Goal: Check status

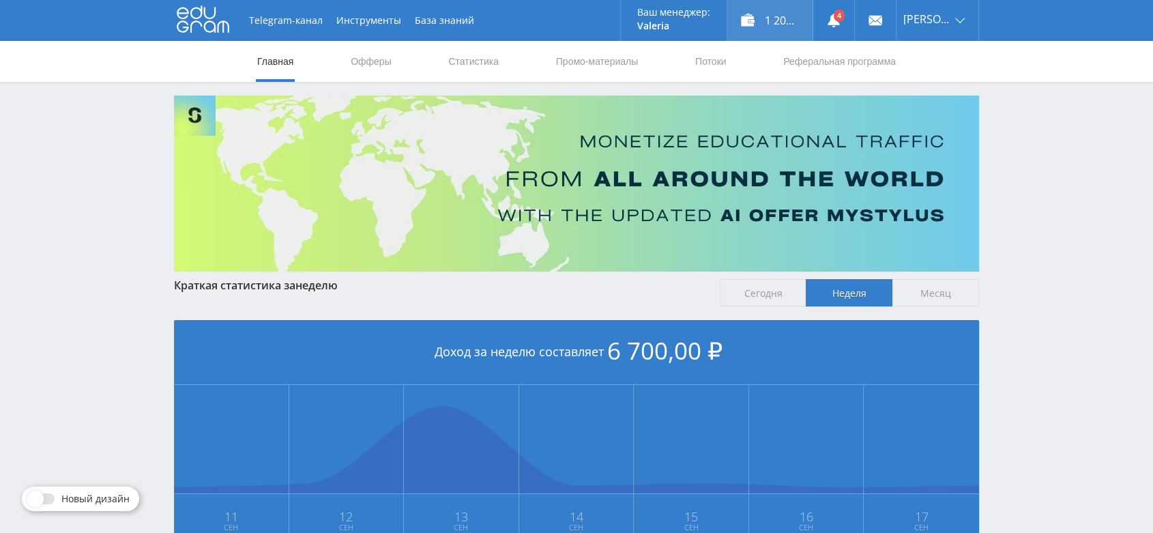
click at [763, 26] on div "1 200,00 ₽" at bounding box center [769, 20] width 85 height 41
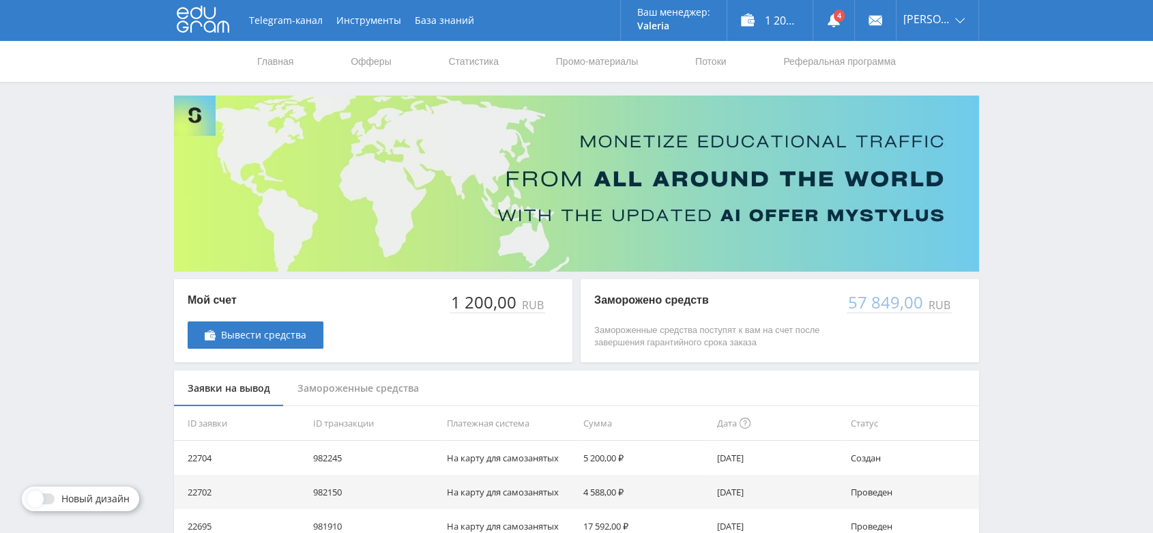
click at [212, 23] on use at bounding box center [203, 19] width 53 height 27
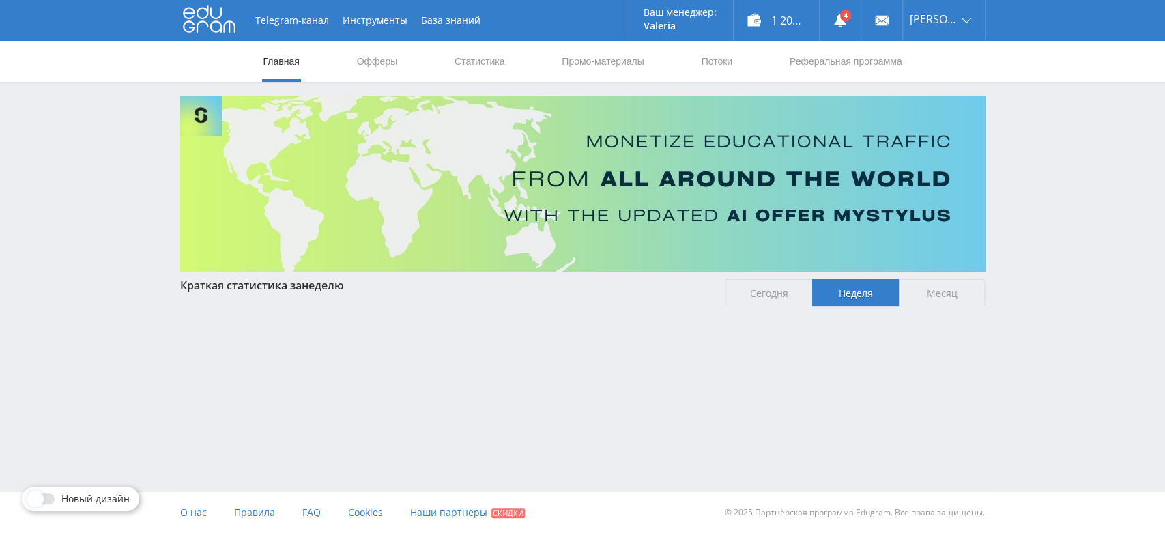
click at [485, 67] on link "Статистика" at bounding box center [479, 61] width 53 height 41
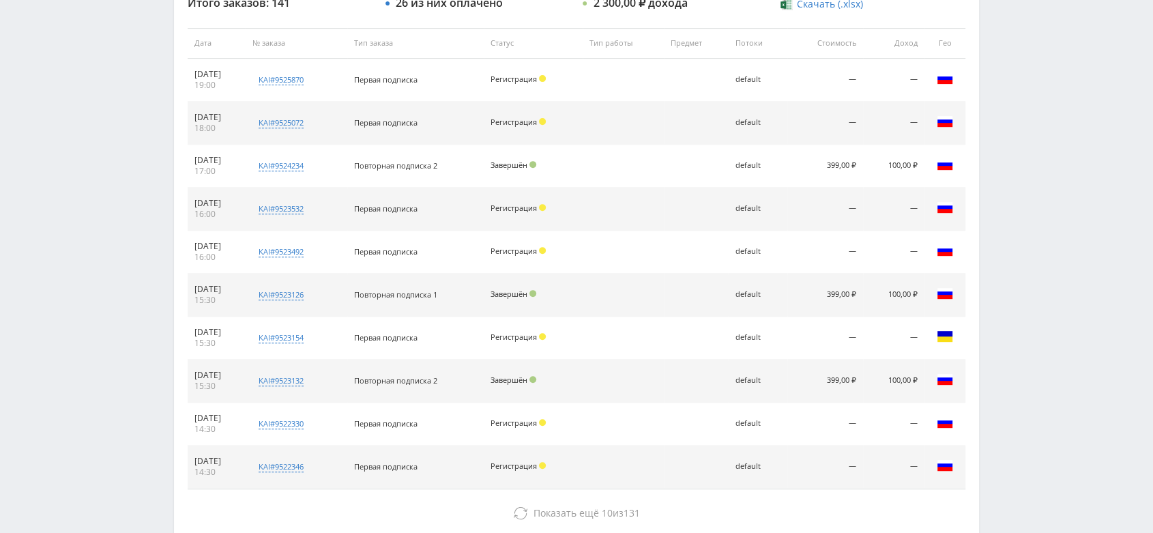
scroll to position [611, 0]
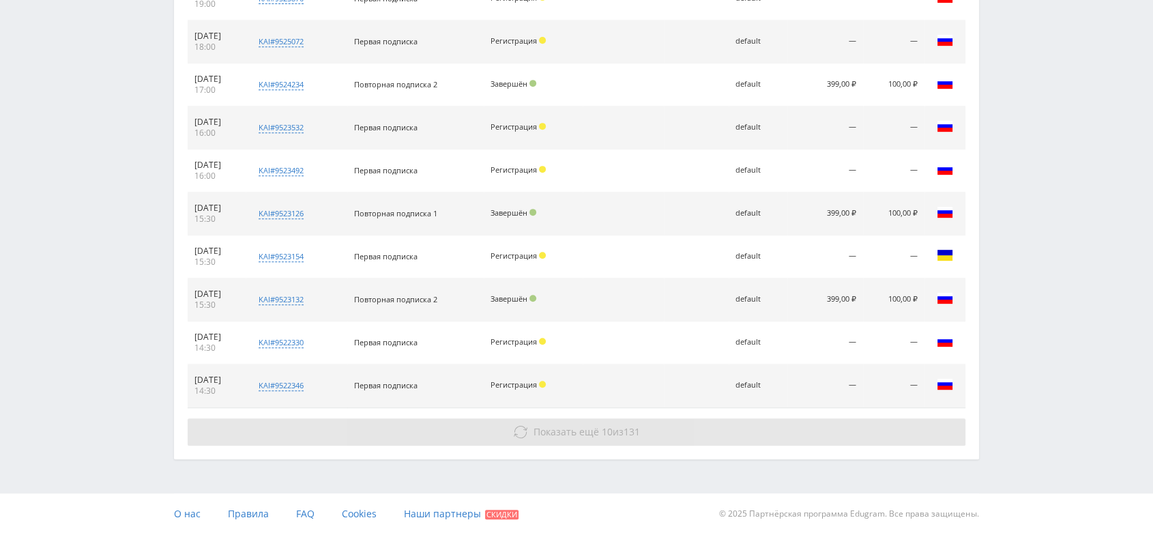
click at [581, 429] on span "Показать ещё" at bounding box center [566, 431] width 65 height 13
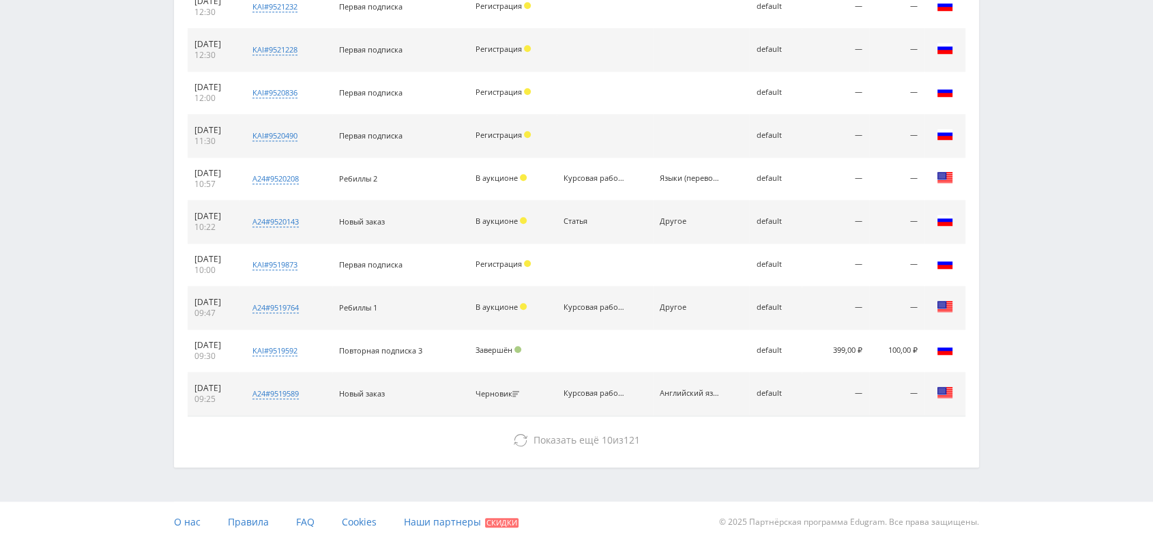
scroll to position [1040, 0]
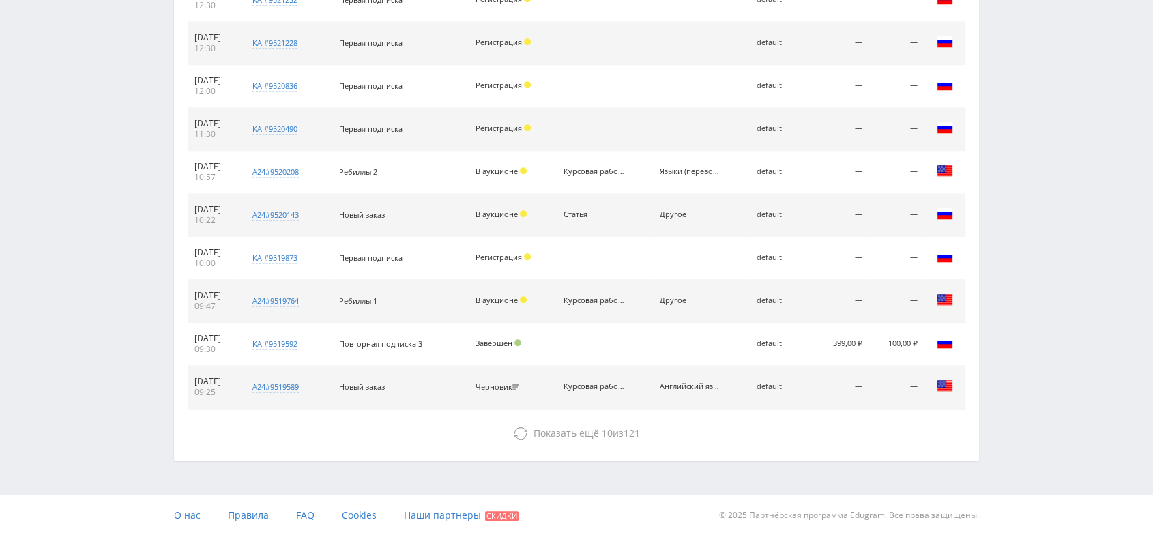
click at [581, 429] on span "Показать ещё" at bounding box center [566, 432] width 65 height 13
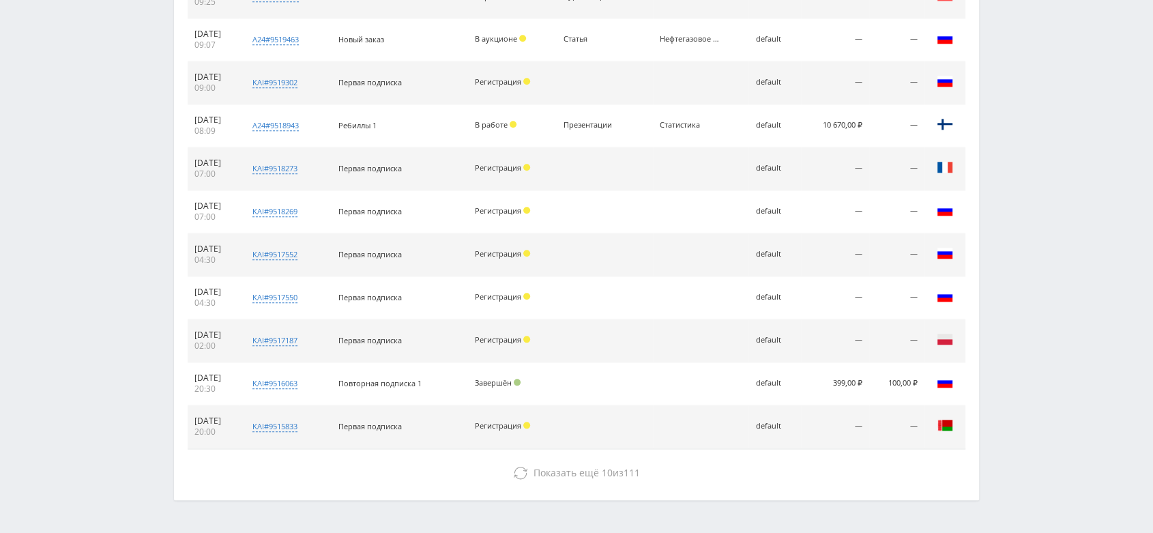
scroll to position [1469, 0]
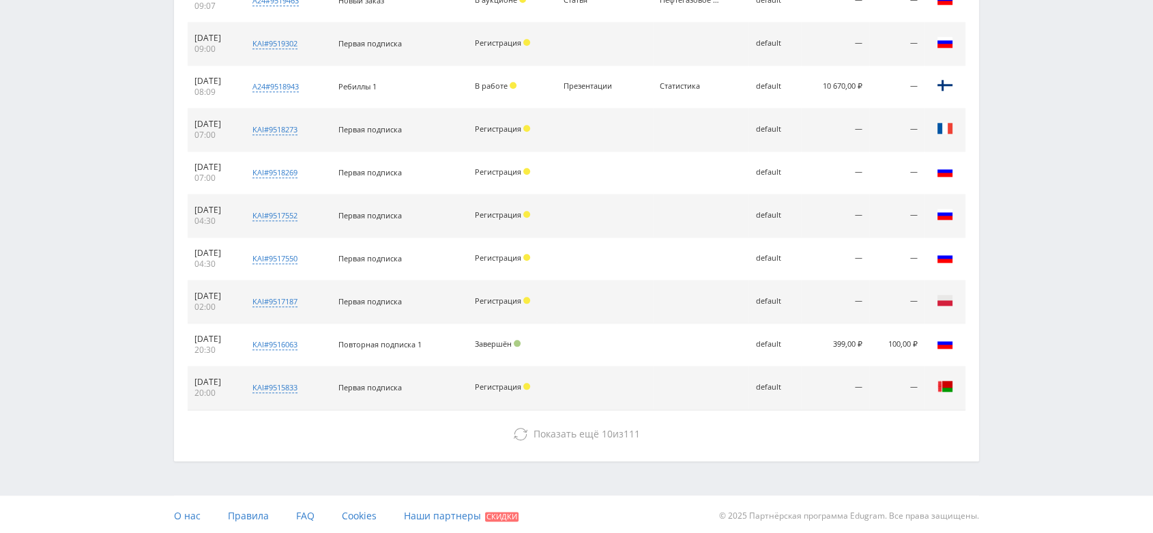
click at [581, 429] on span "Показать ещё" at bounding box center [566, 433] width 65 height 13
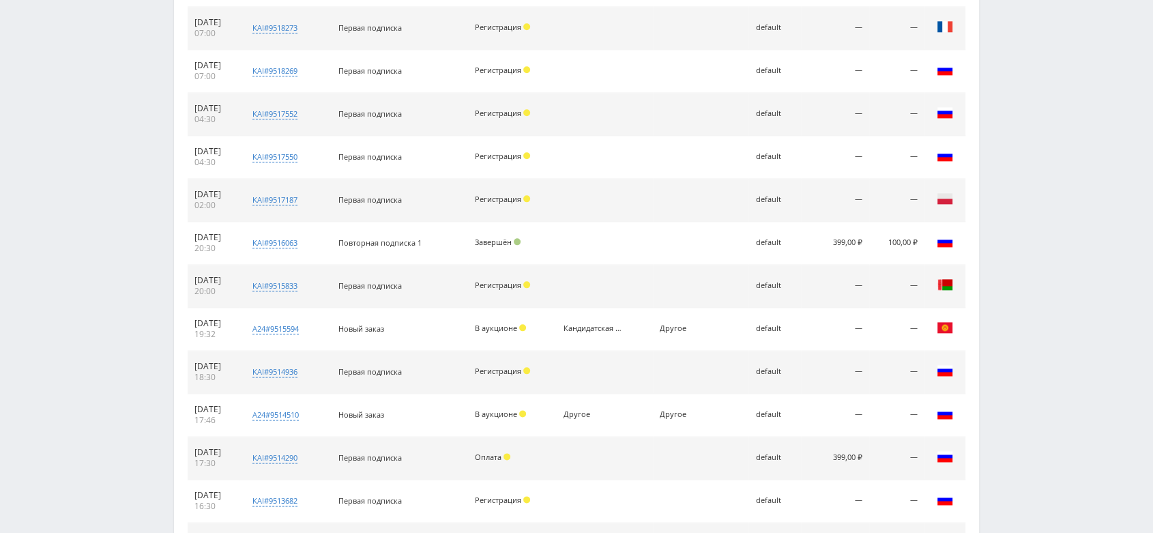
scroll to position [1773, 0]
